Goal: Information Seeking & Learning: Learn about a topic

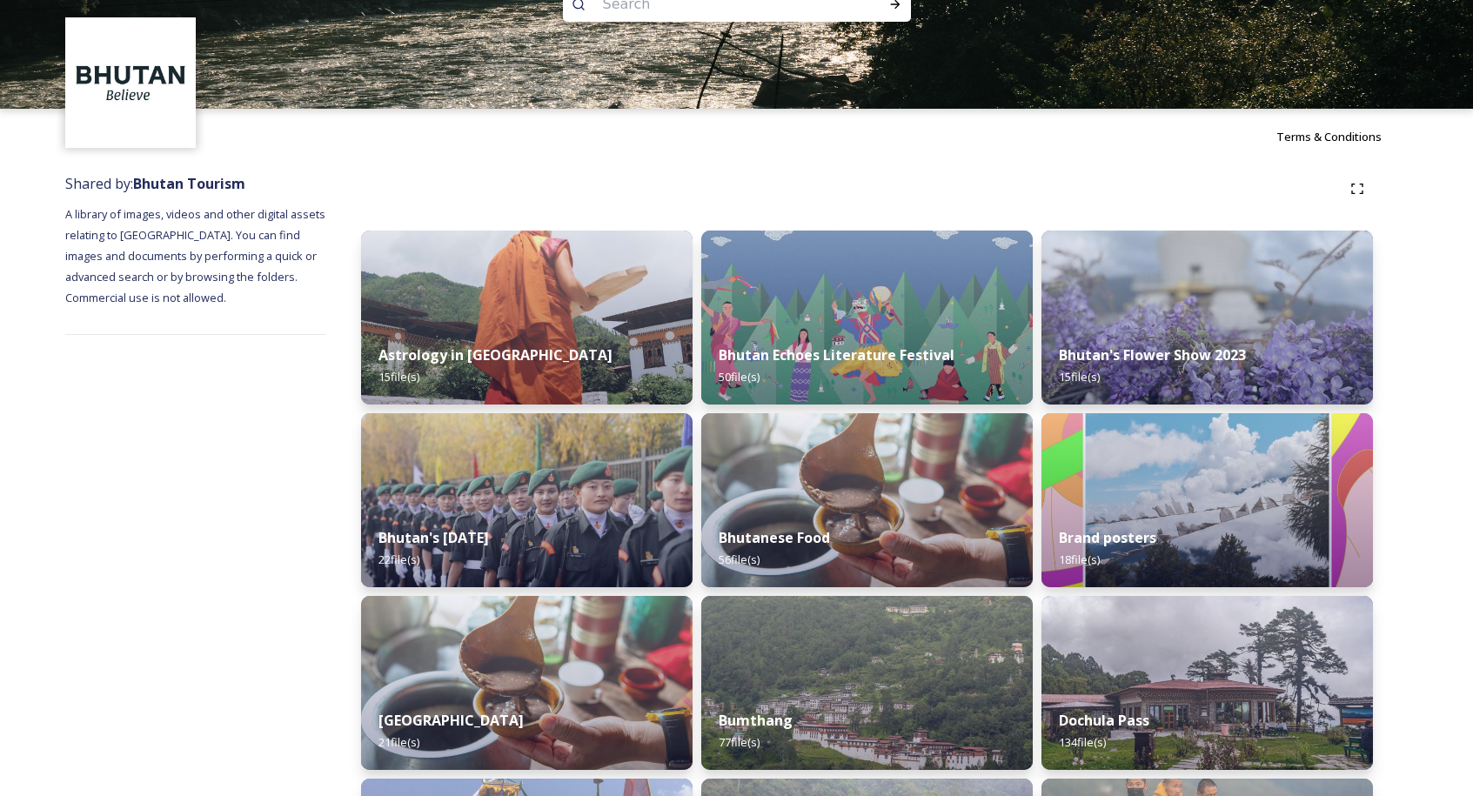
scroll to position [10, 0]
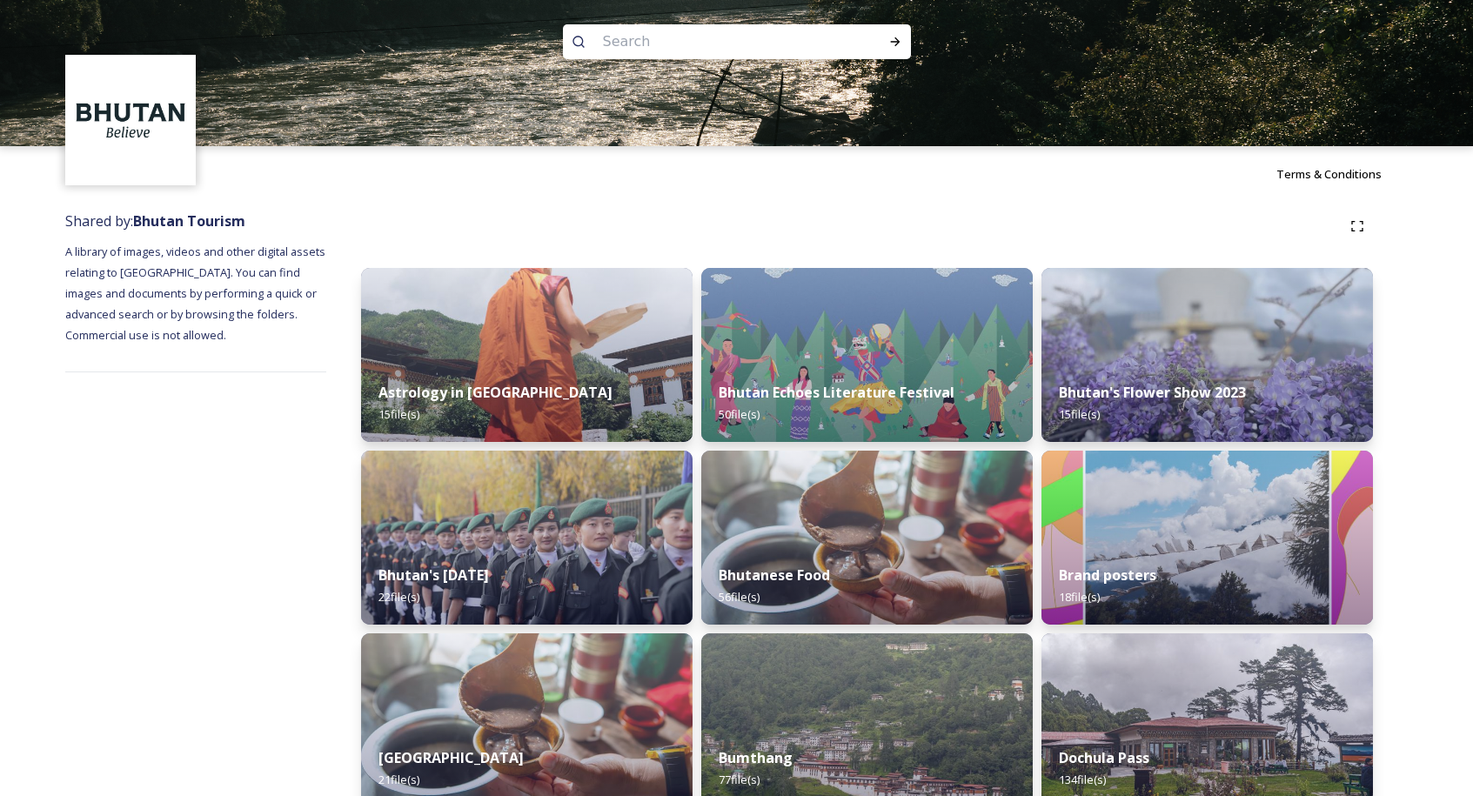
click at [658, 30] on input at bounding box center [713, 42] width 238 height 38
type input "food"
click at [916, 564] on div "Bhutanese Food 56 file(s)" at bounding box center [867, 586] width 338 height 79
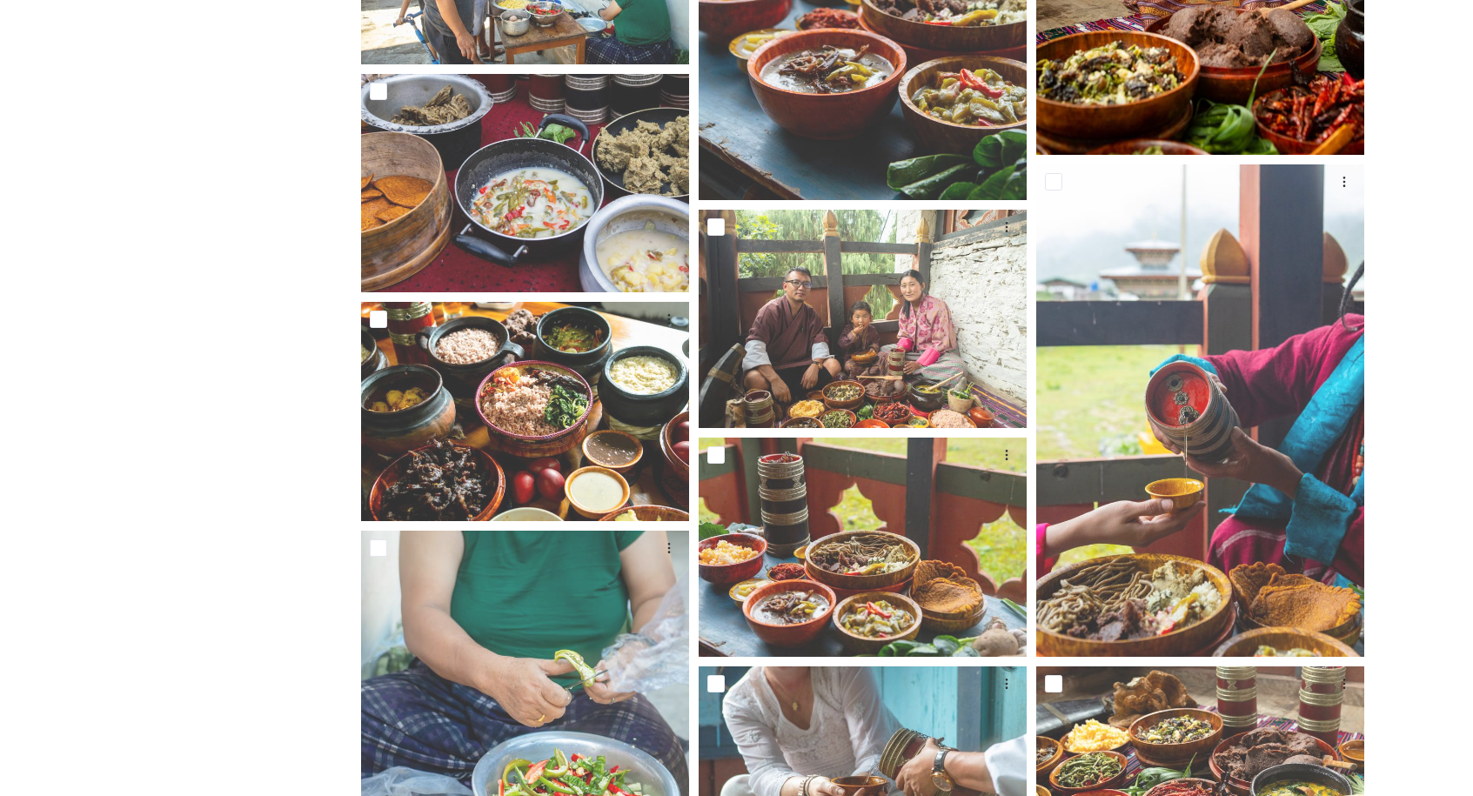
scroll to position [2586, 0]
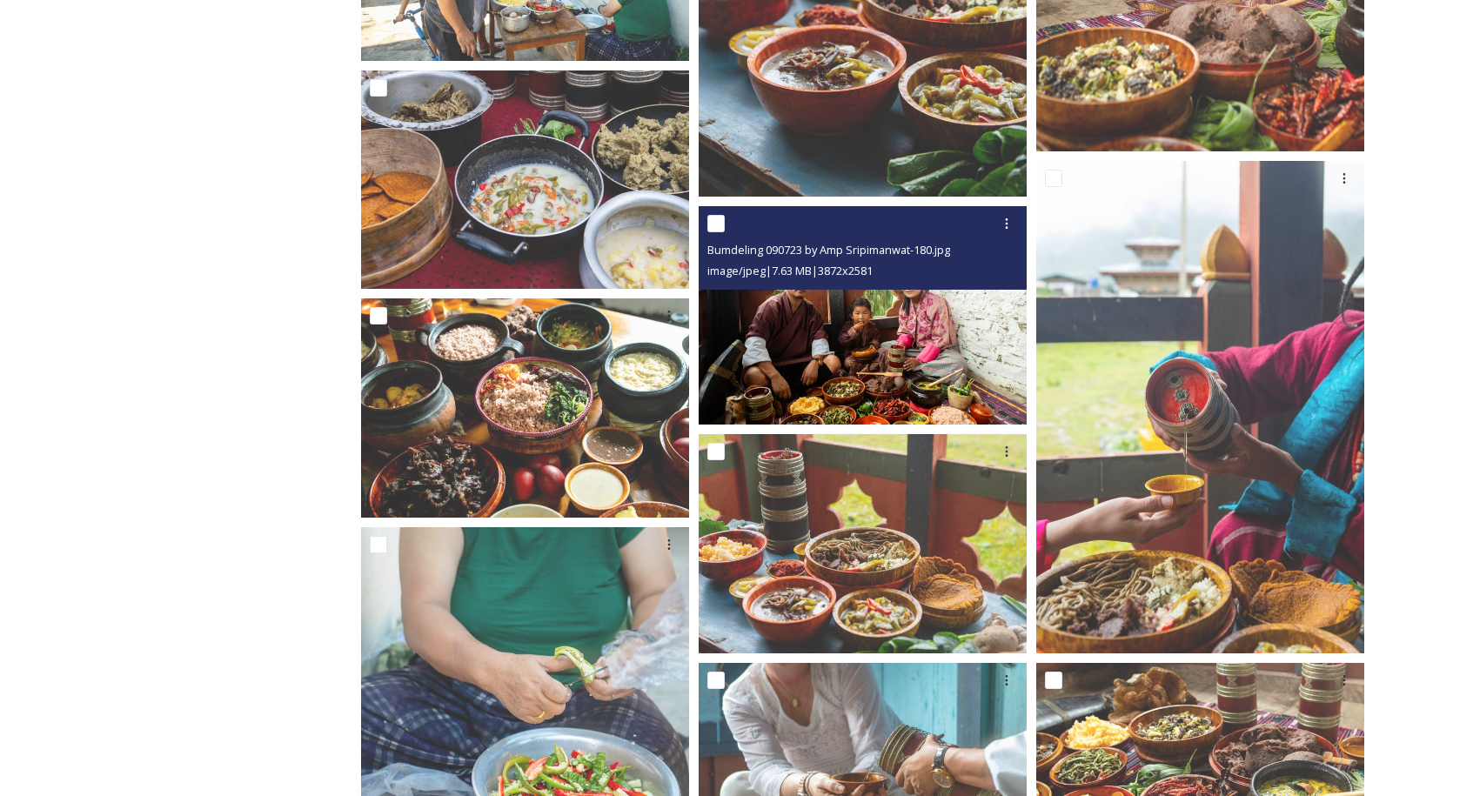
click at [875, 325] on img at bounding box center [863, 315] width 328 height 219
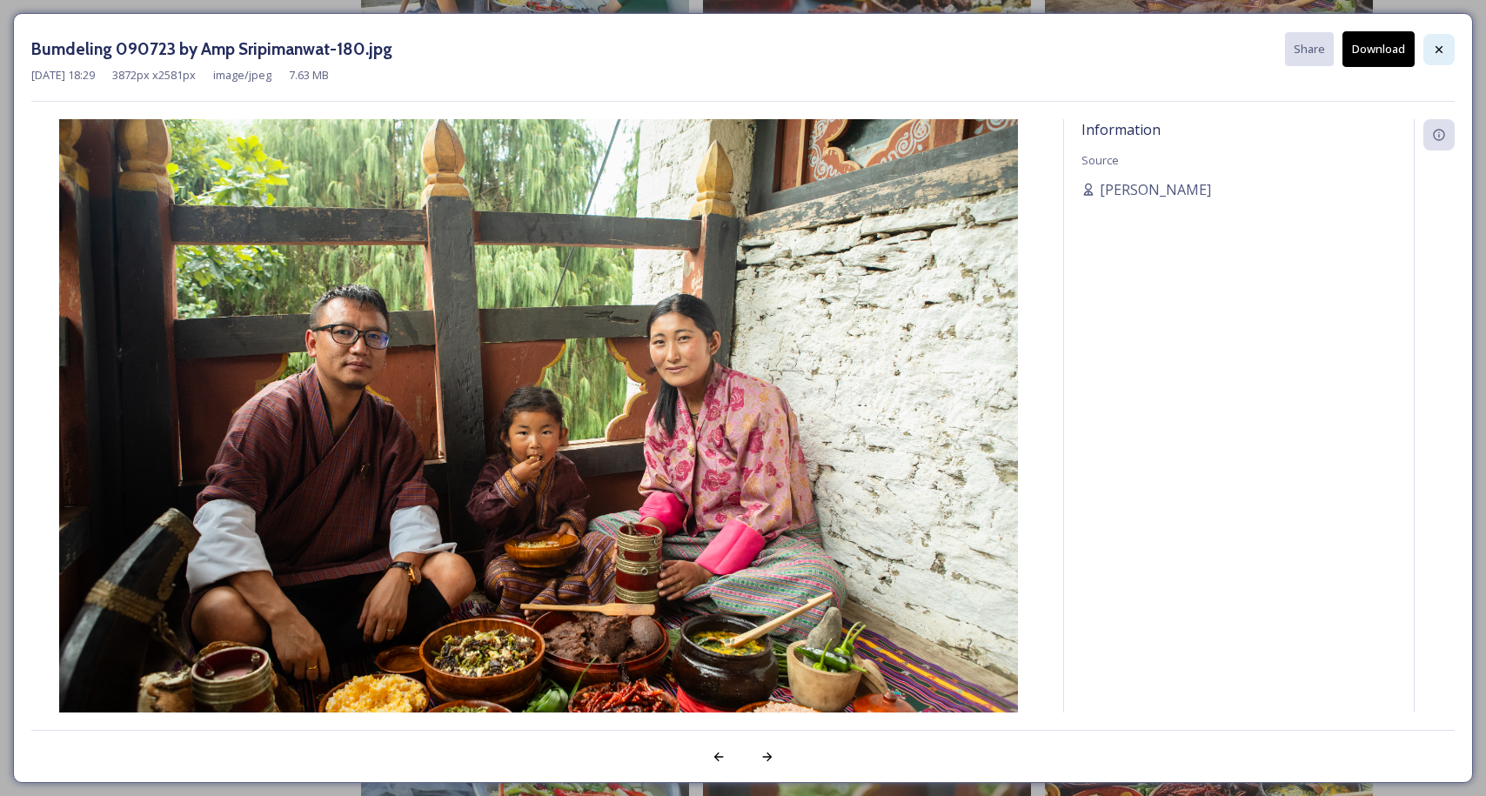
click at [1448, 39] on div at bounding box center [1438, 49] width 31 height 31
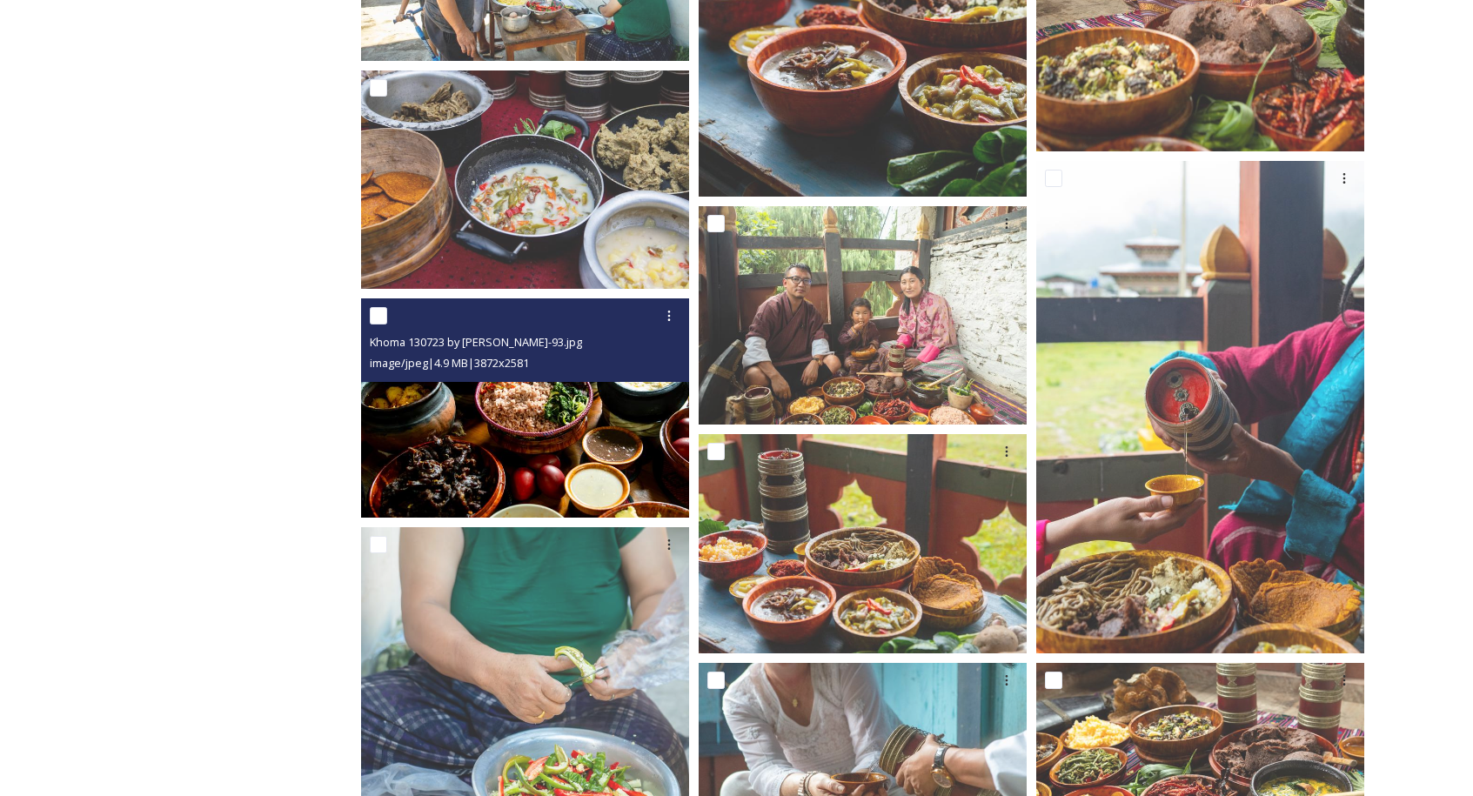
click at [526, 400] on img at bounding box center [525, 407] width 328 height 219
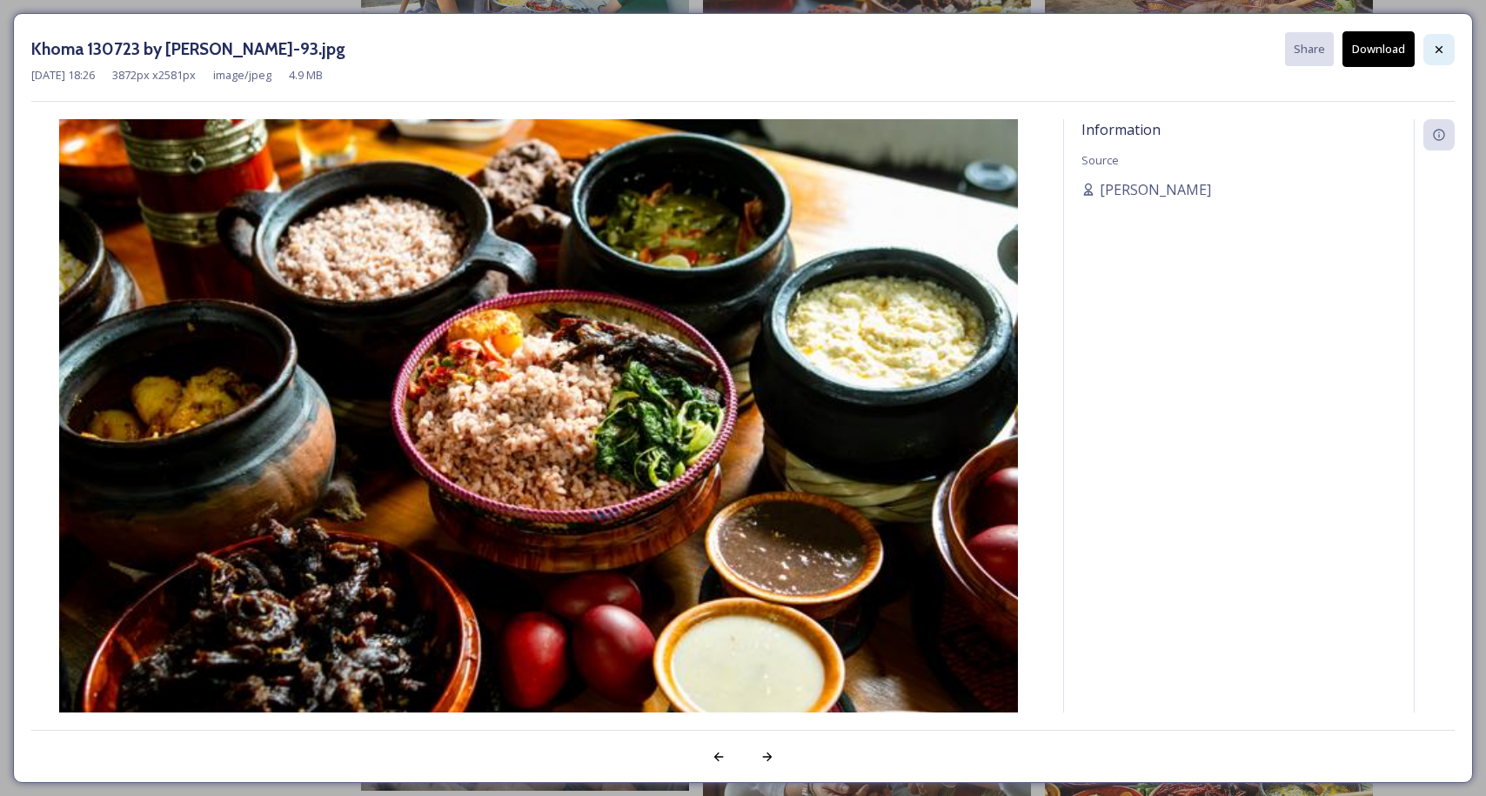
click at [1441, 54] on icon at bounding box center [1439, 50] width 14 height 14
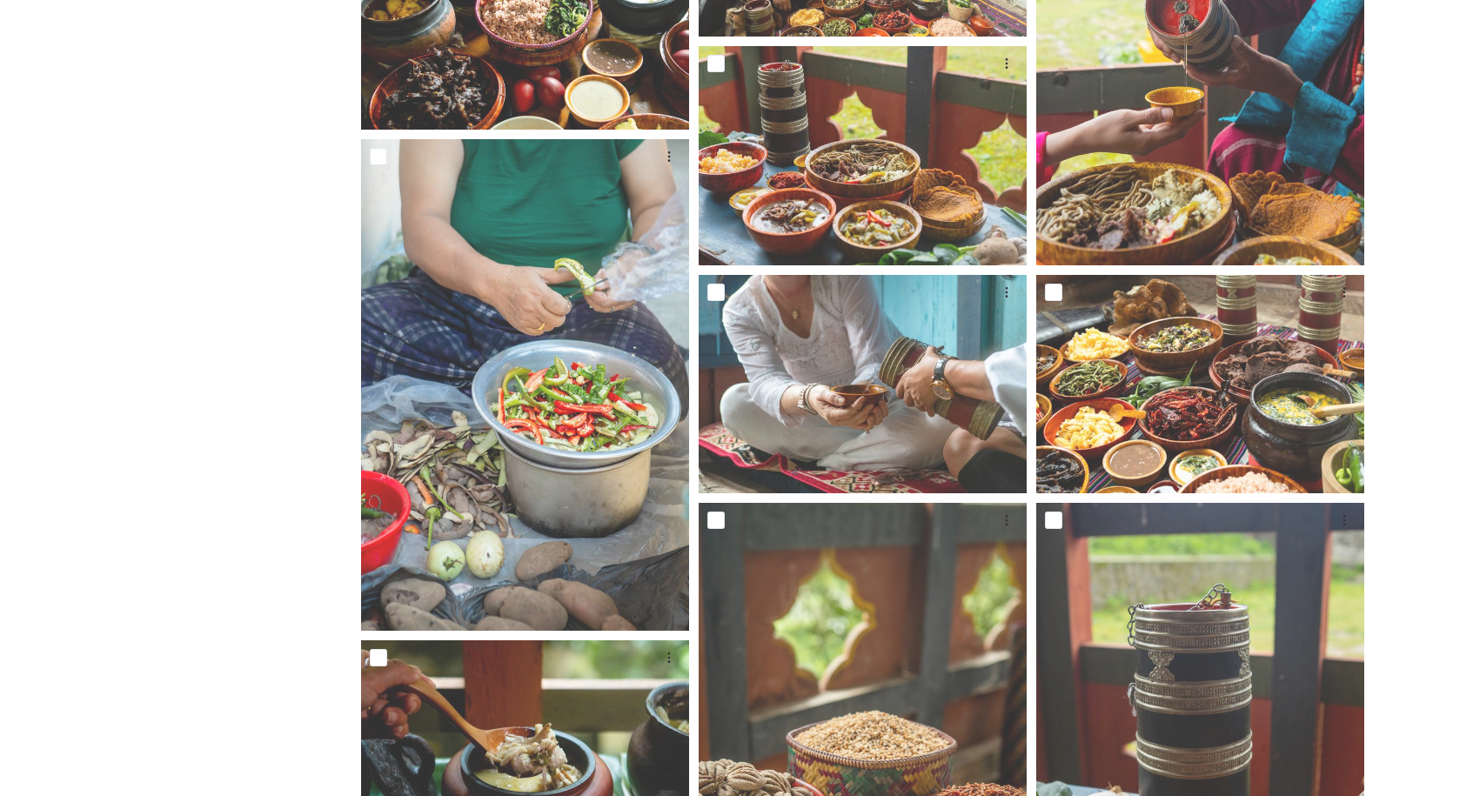
scroll to position [3065, 0]
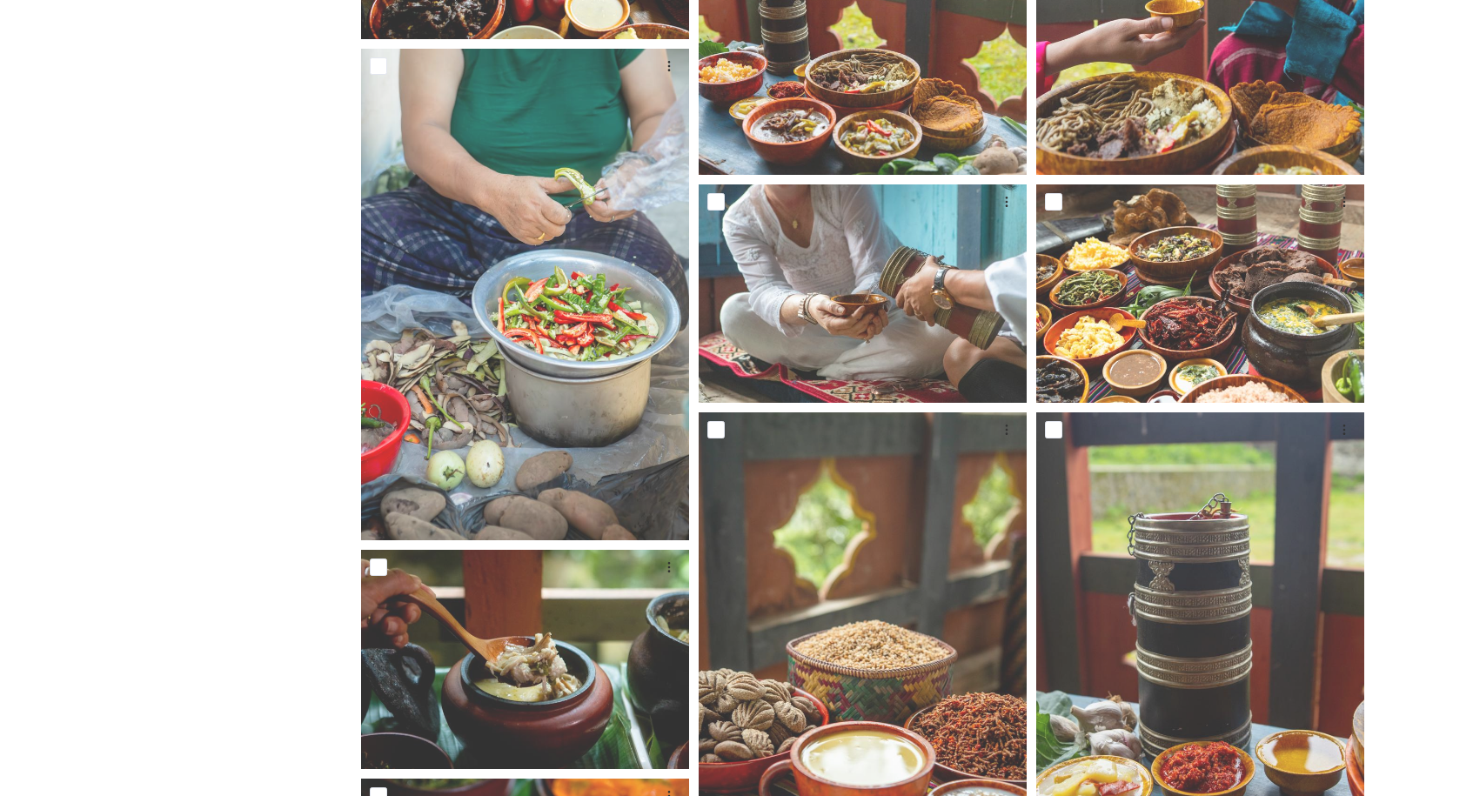
click at [1421, 247] on div "Shared by: Bhutan Tourism A library of images, videos and other digital assets …" at bounding box center [736, 345] width 1473 height 6396
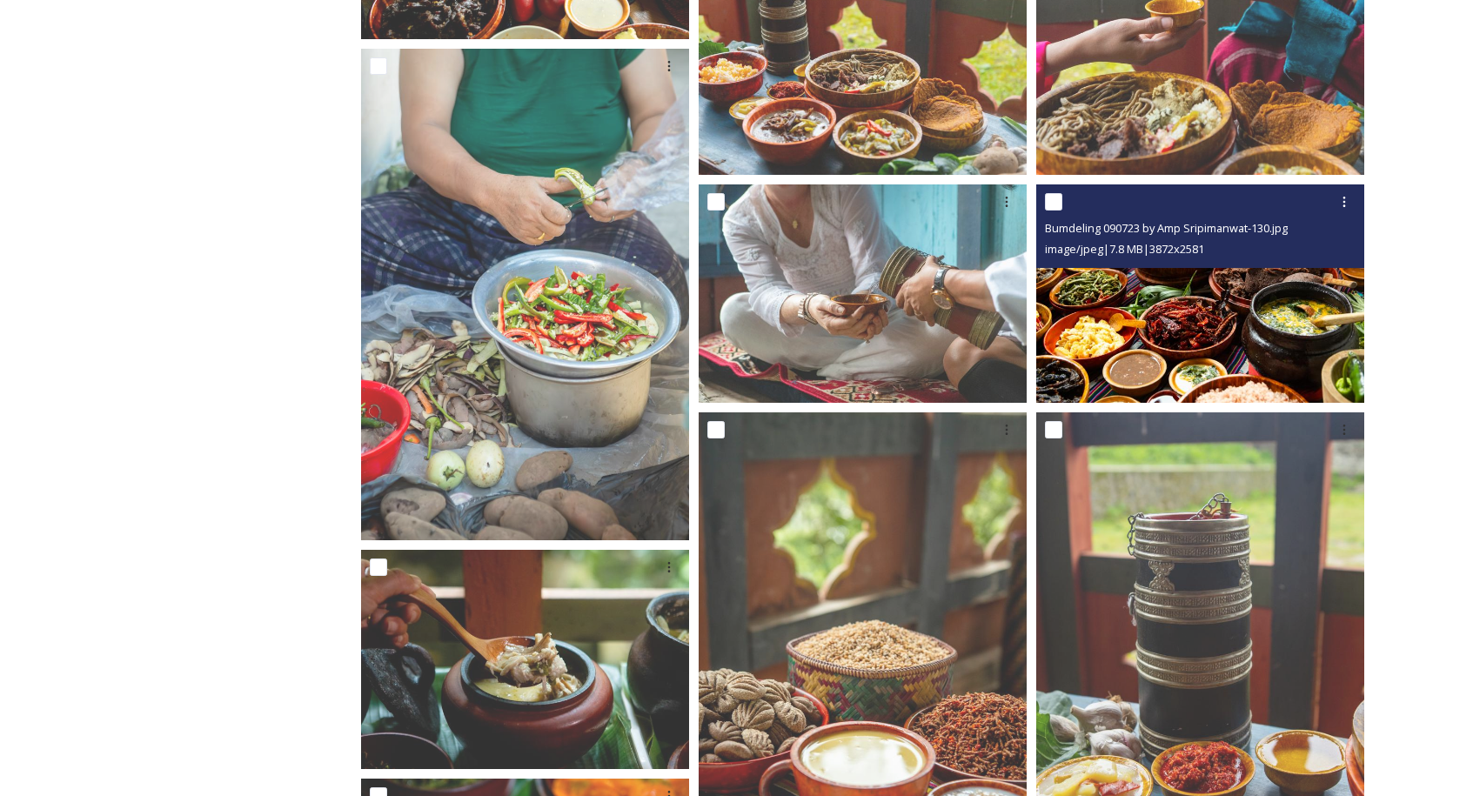
click at [1287, 271] on img at bounding box center [1200, 293] width 328 height 219
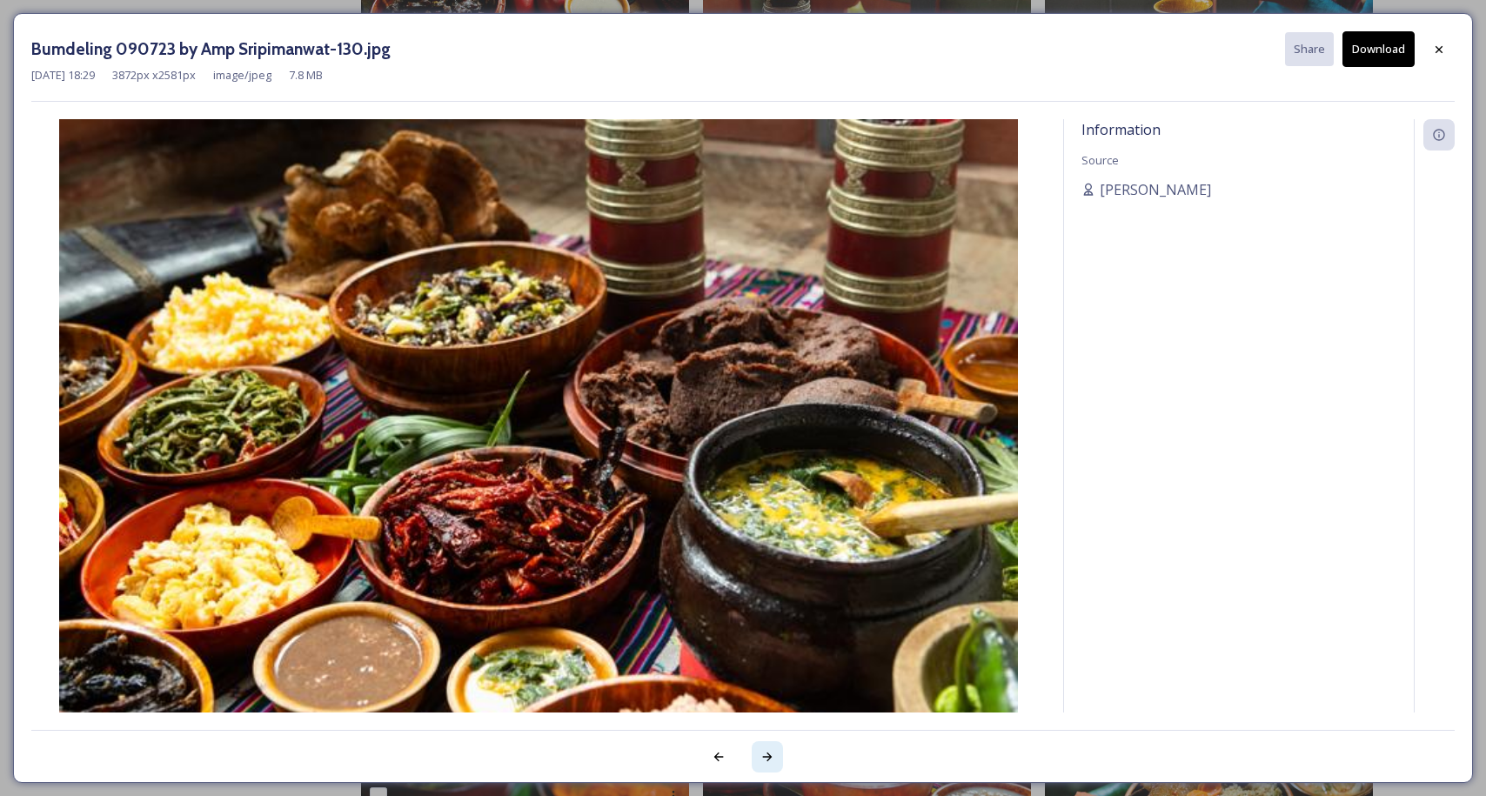
click at [764, 756] on icon at bounding box center [767, 757] width 14 height 14
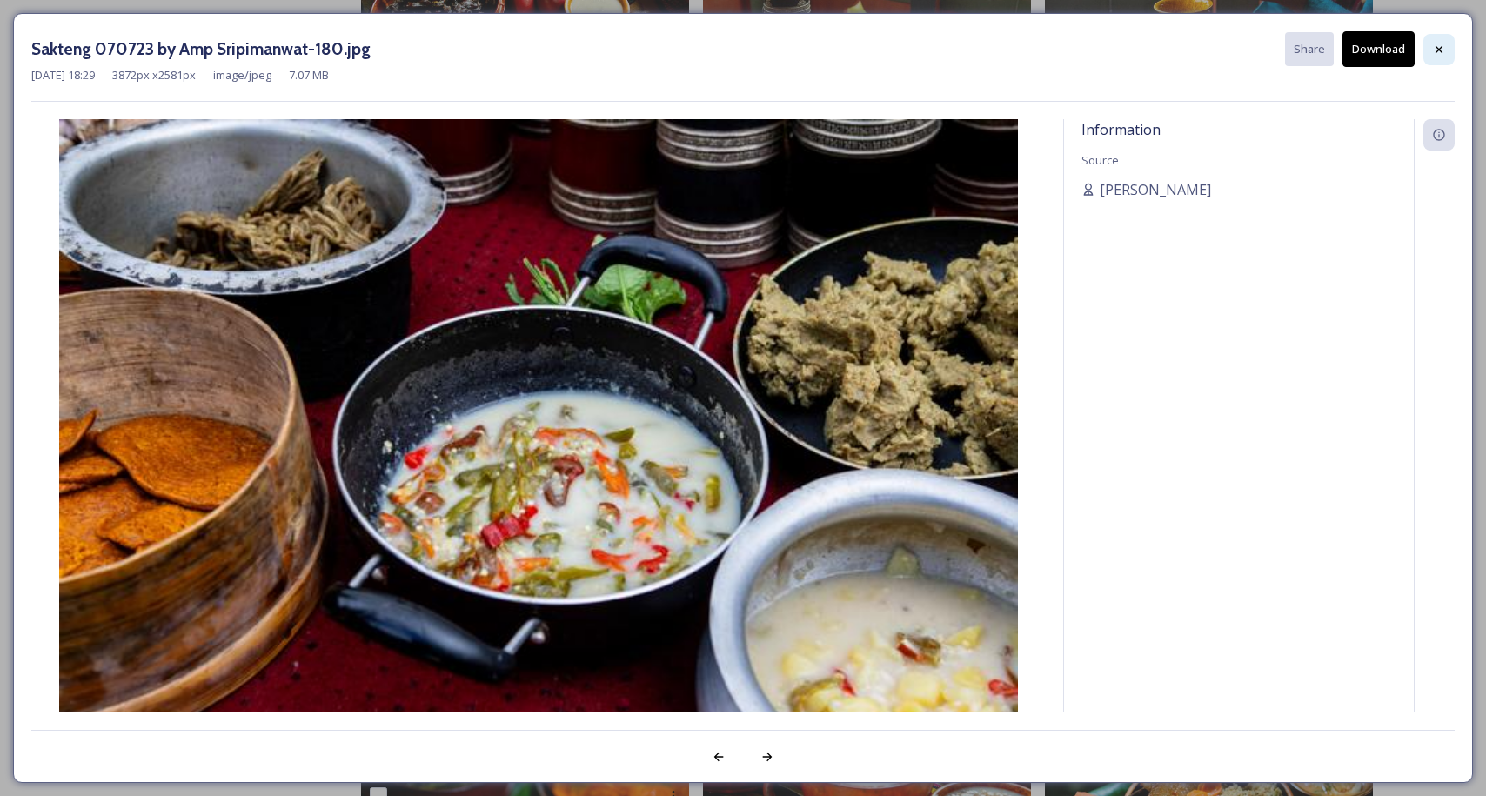
click at [1443, 50] on icon at bounding box center [1439, 50] width 14 height 14
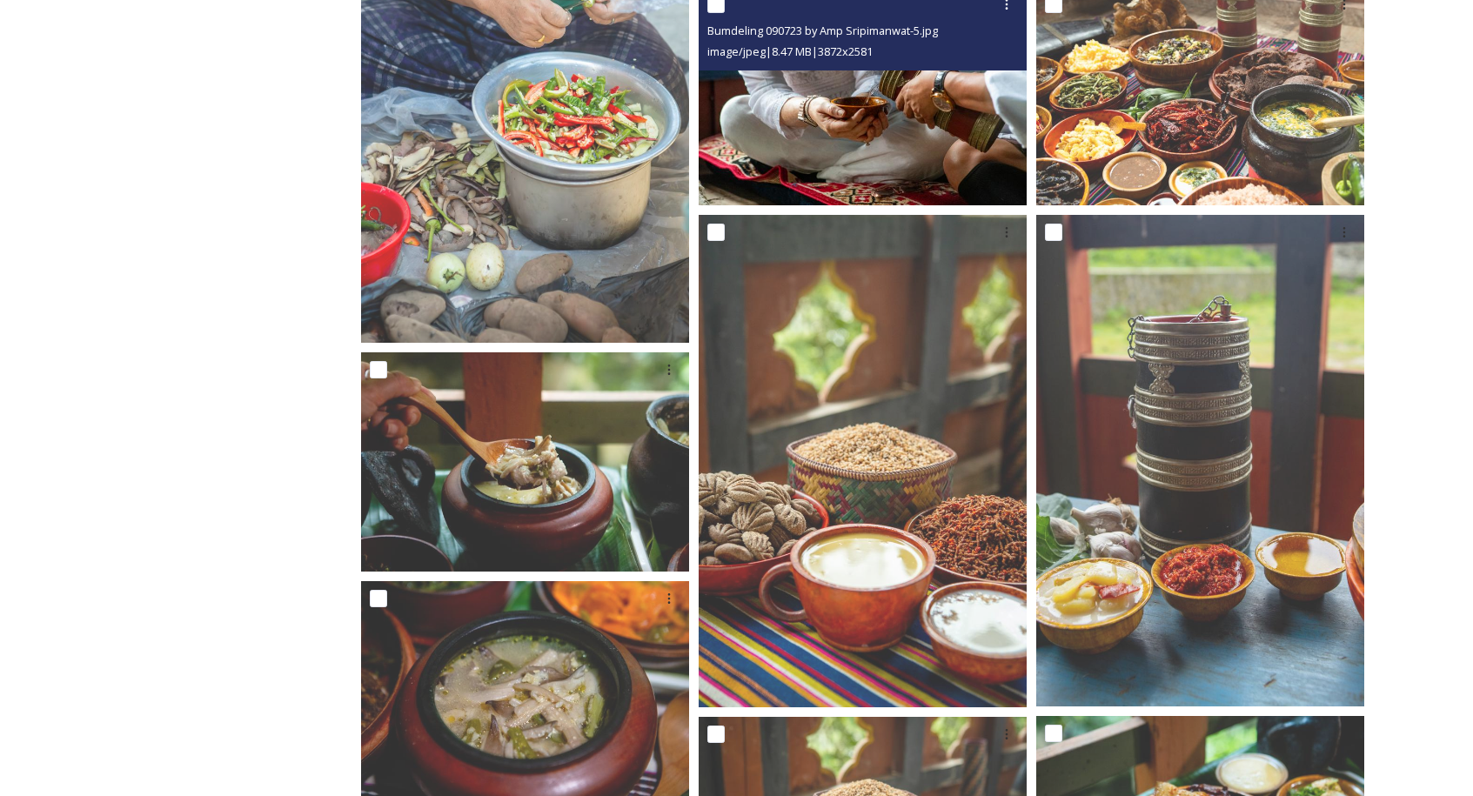
scroll to position [3315, 0]
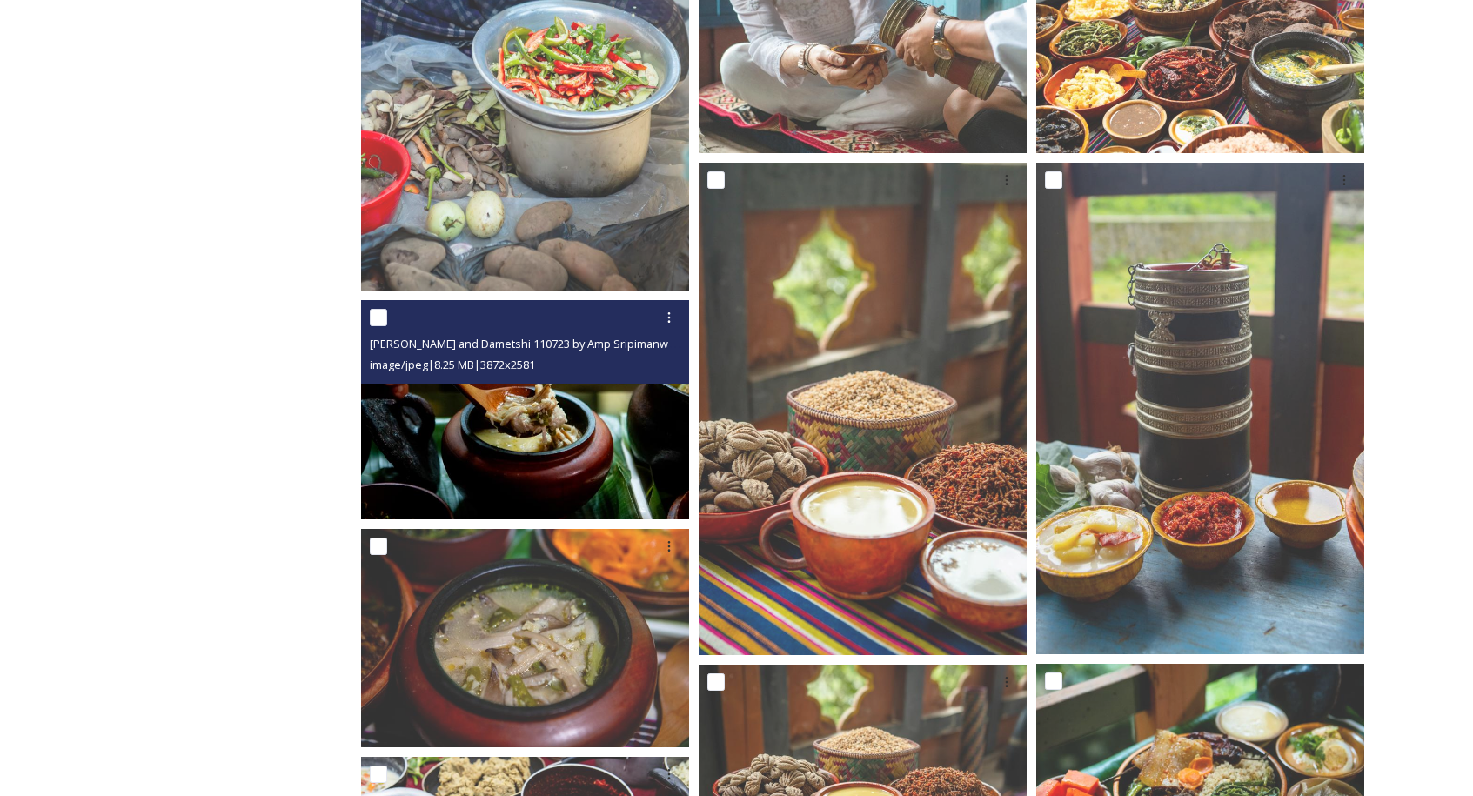
click at [532, 398] on img at bounding box center [525, 409] width 328 height 219
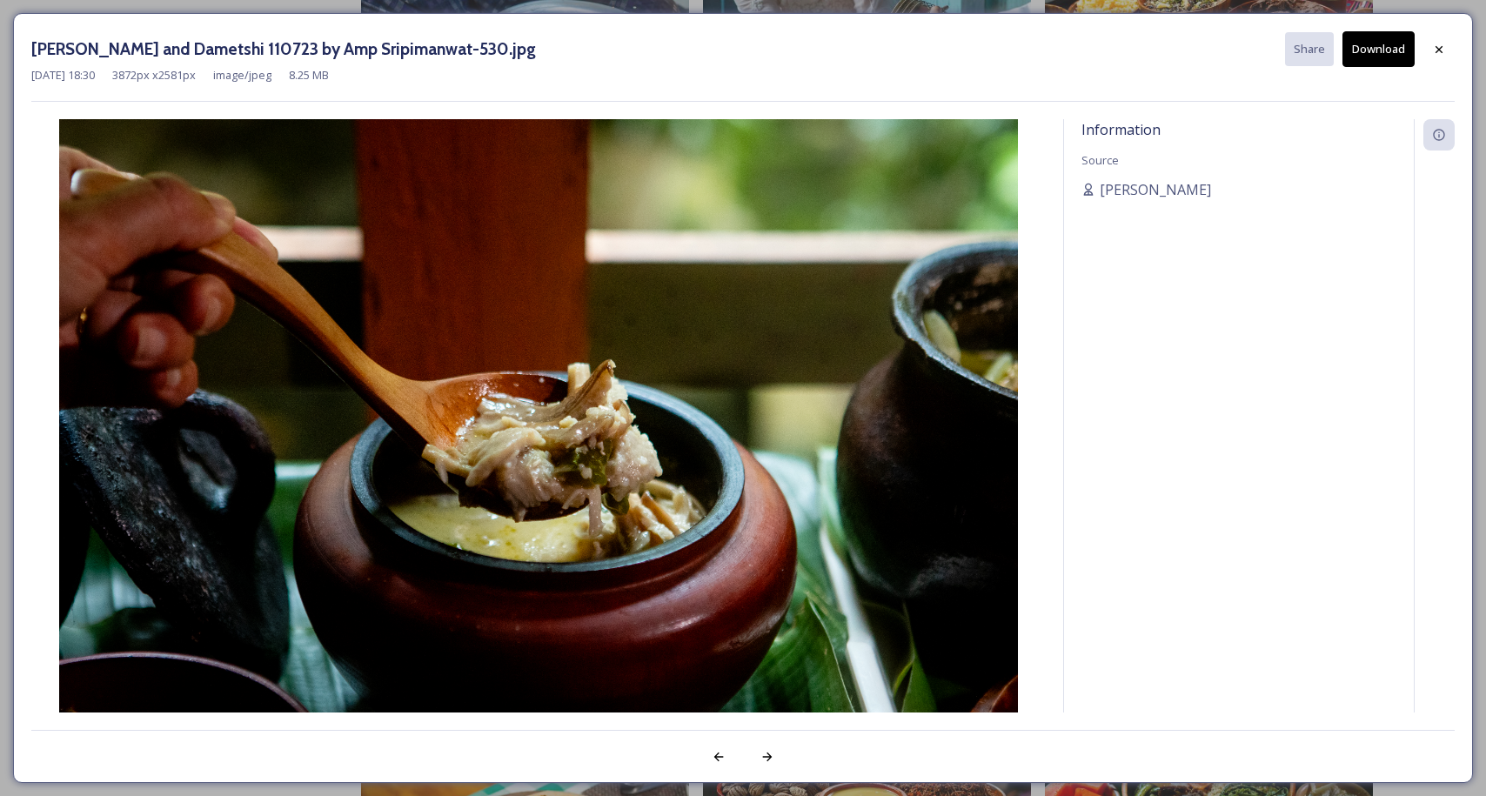
click at [1421, 44] on div "[PERSON_NAME] and Dametshi 110723 by Amp Sripimanwat-530.jpg Share Download" at bounding box center [742, 49] width 1423 height 36
click at [1439, 52] on icon at bounding box center [1439, 50] width 14 height 14
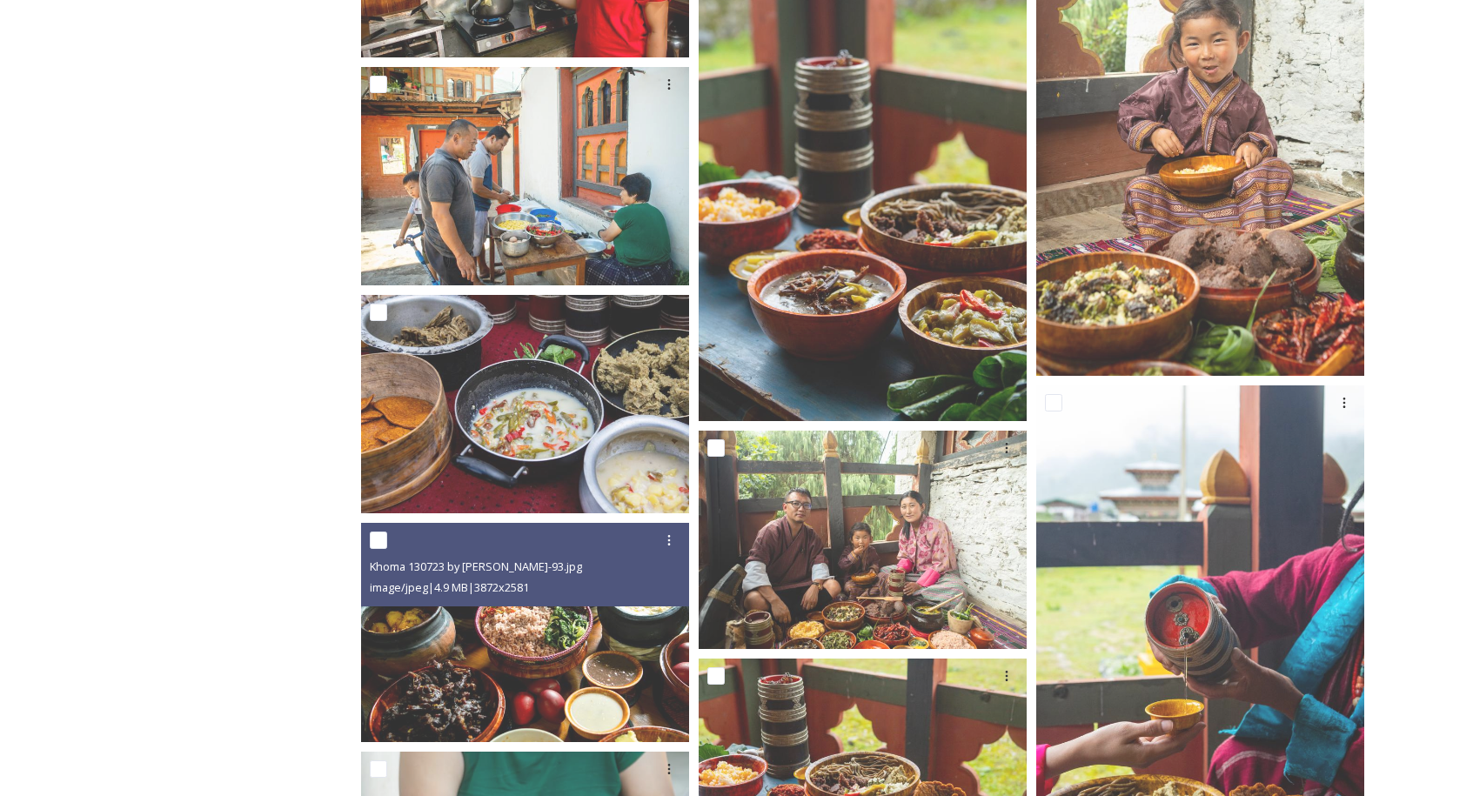
scroll to position [2314, 0]
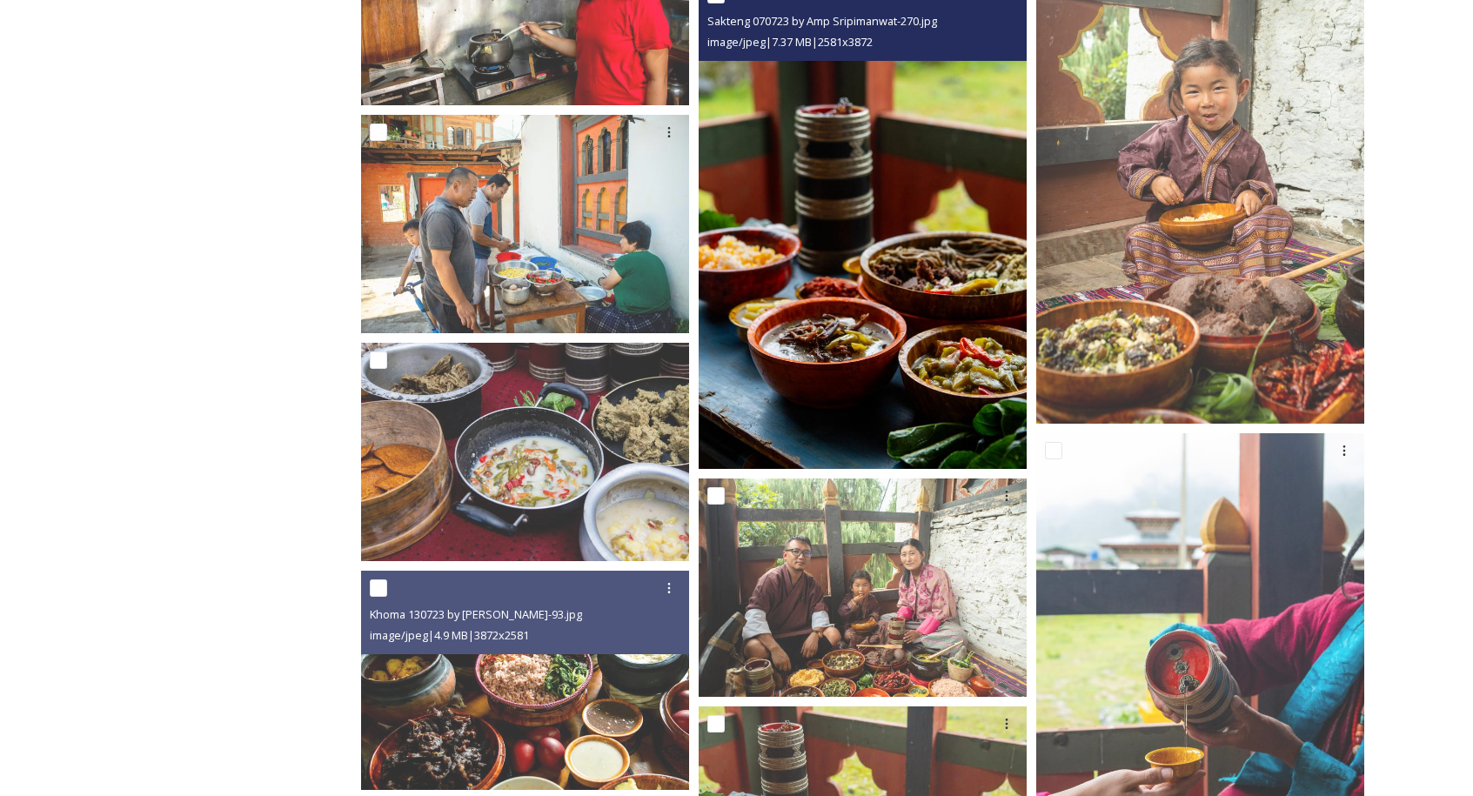
click at [871, 269] on img at bounding box center [863, 223] width 328 height 492
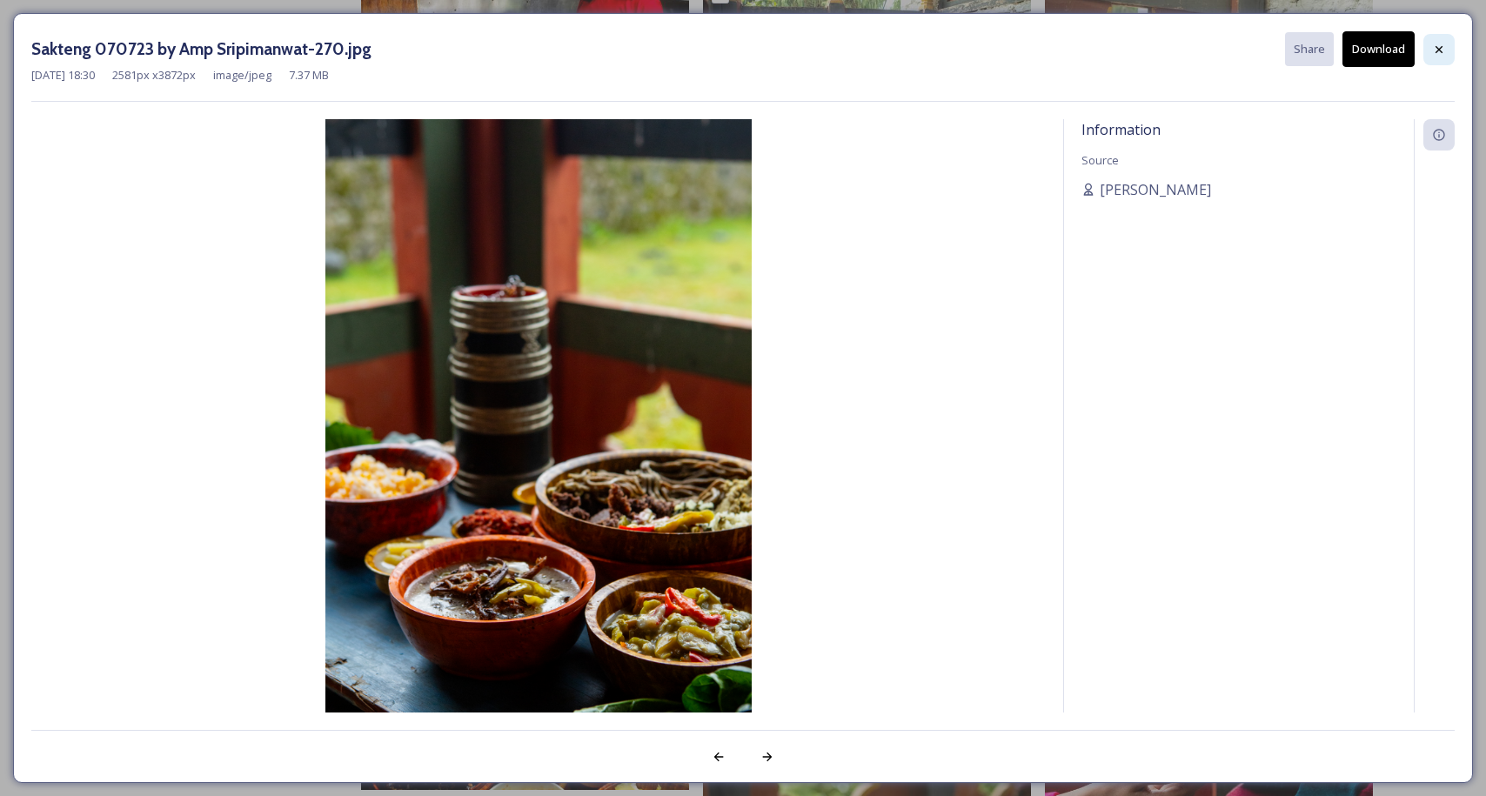
click at [1435, 43] on icon at bounding box center [1439, 50] width 14 height 14
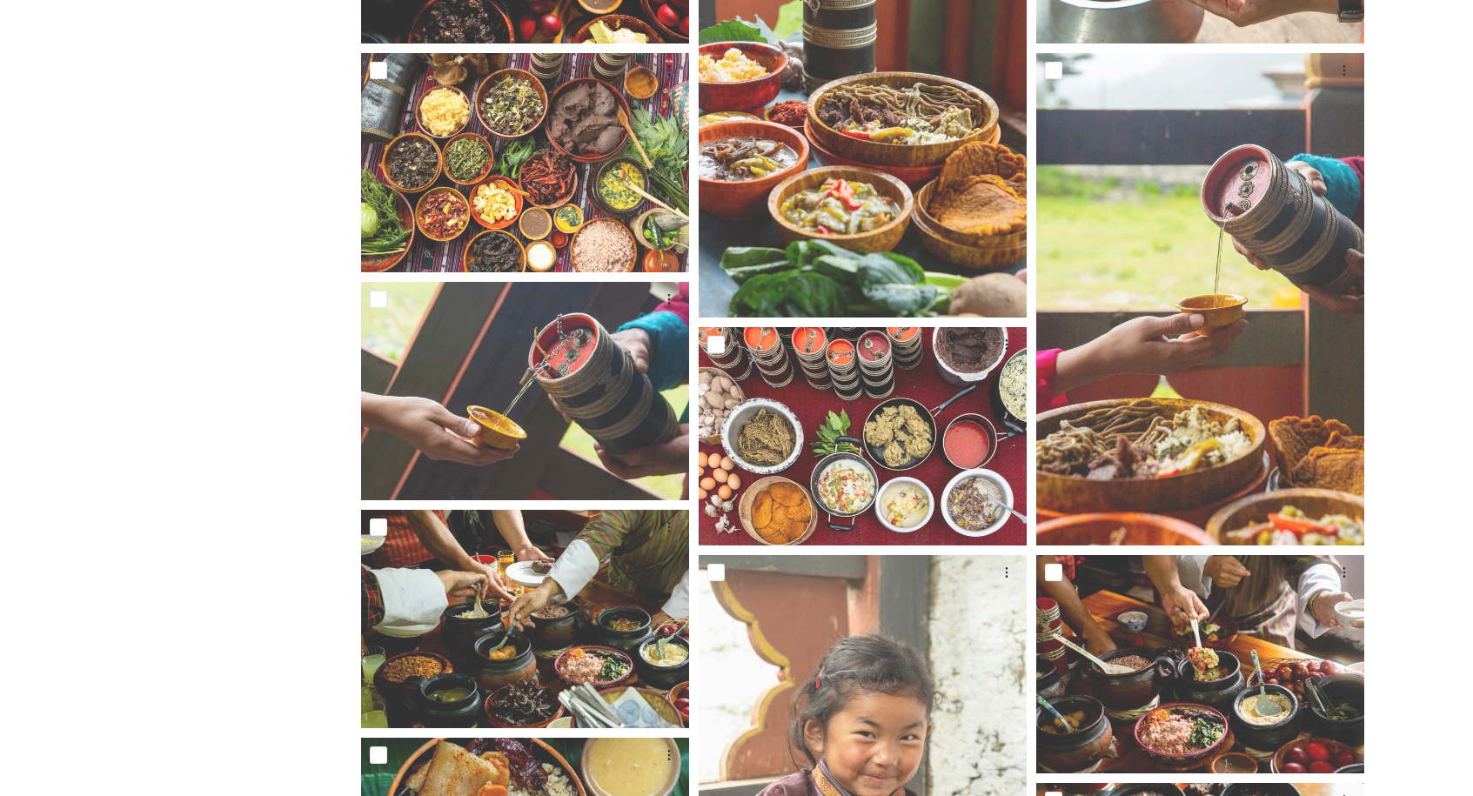
scroll to position [1231, 0]
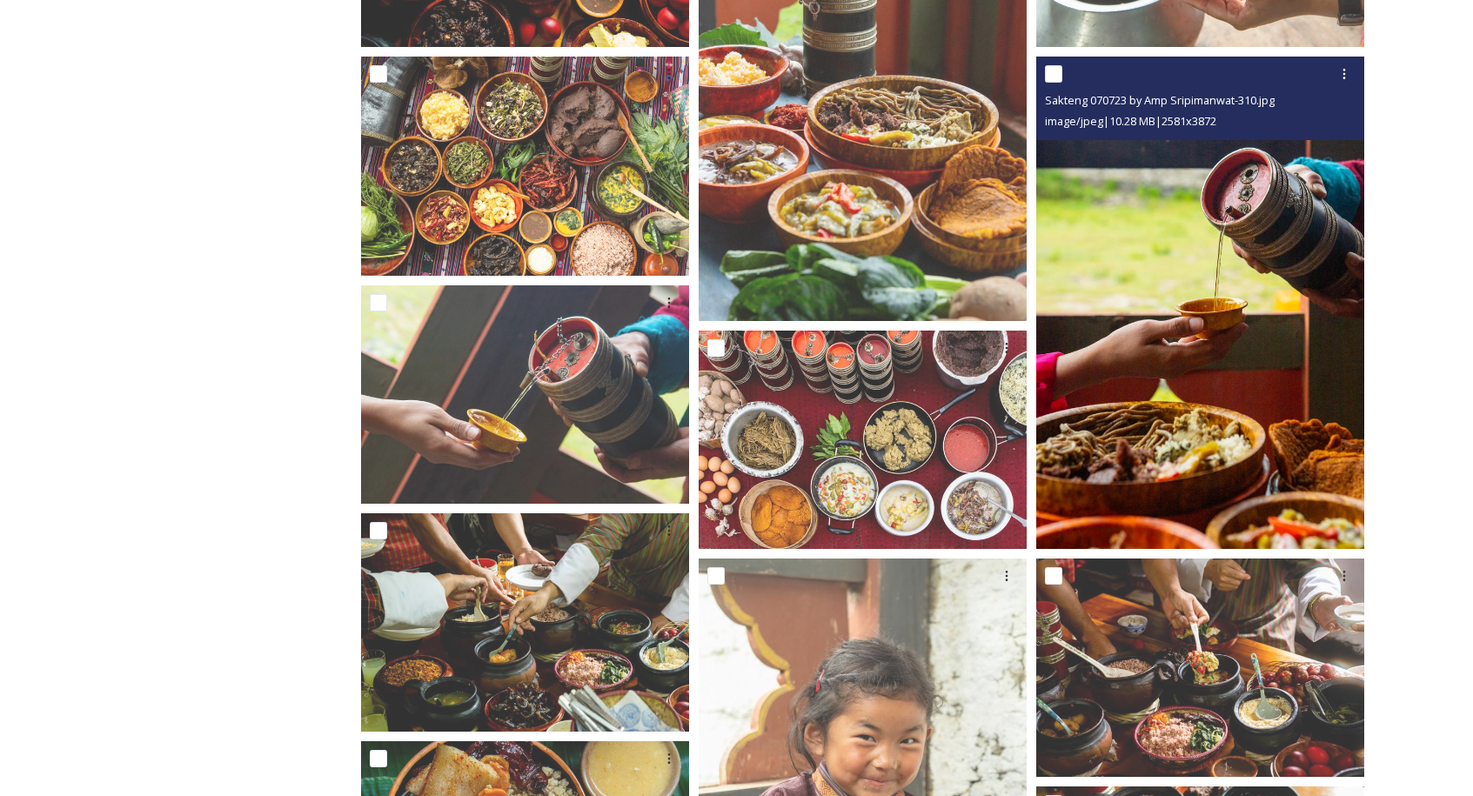
click at [1270, 304] on img at bounding box center [1200, 303] width 328 height 492
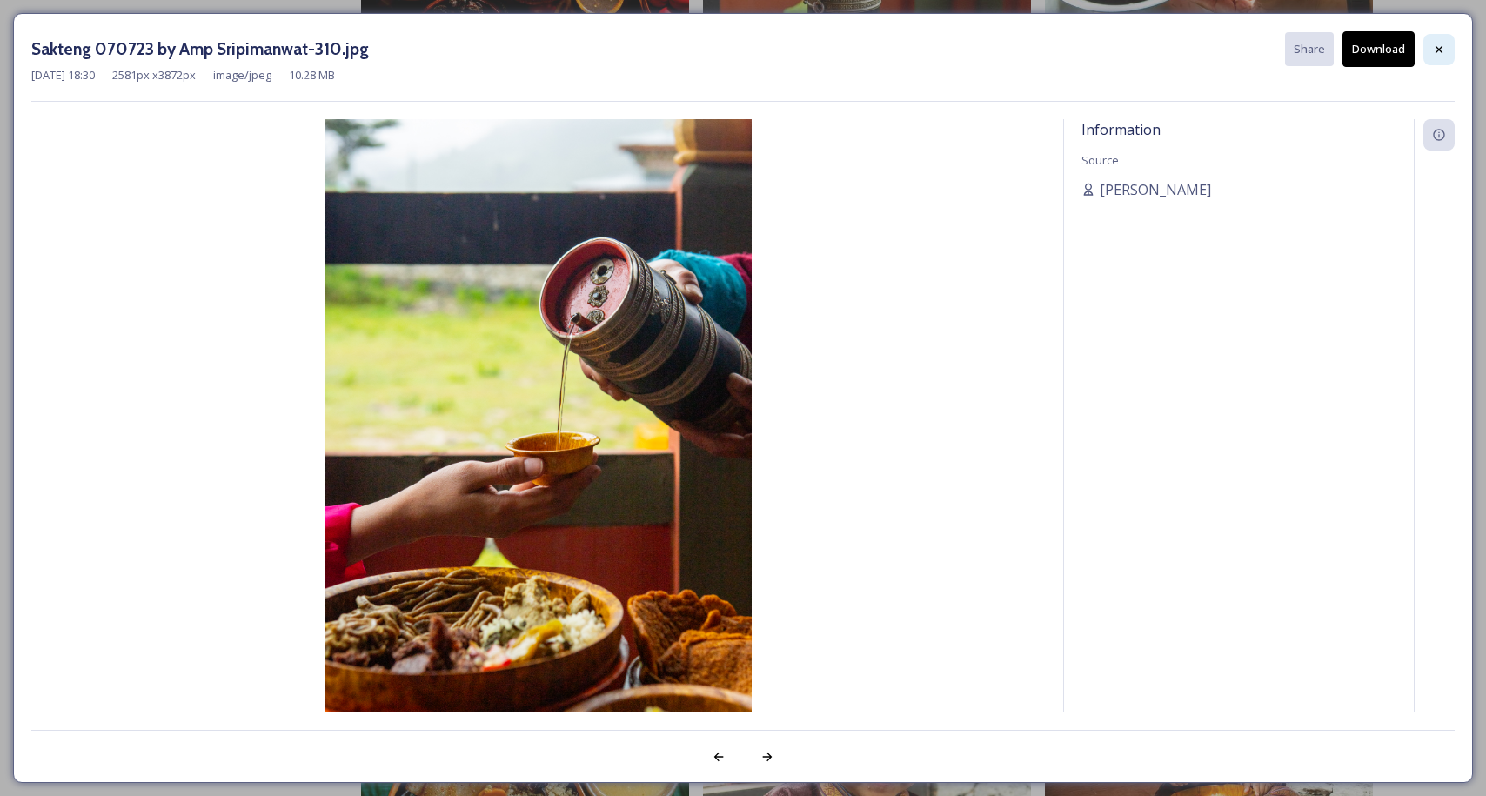
click at [1436, 51] on icon at bounding box center [1438, 48] width 7 height 7
